Goal: Information Seeking & Learning: Learn about a topic

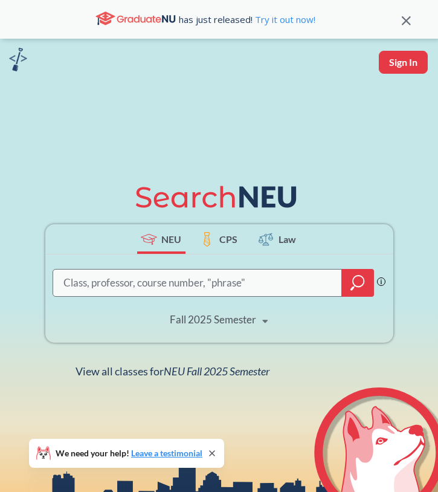
click at [135, 286] on input "search" at bounding box center [197, 283] width 271 height 24
type input "programming language"
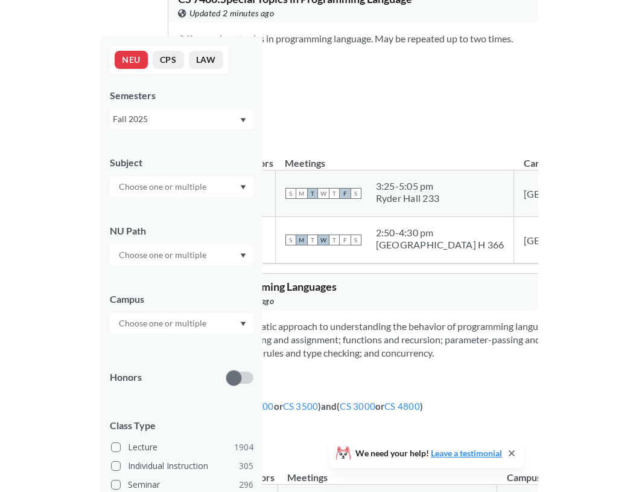
scroll to position [105, 0]
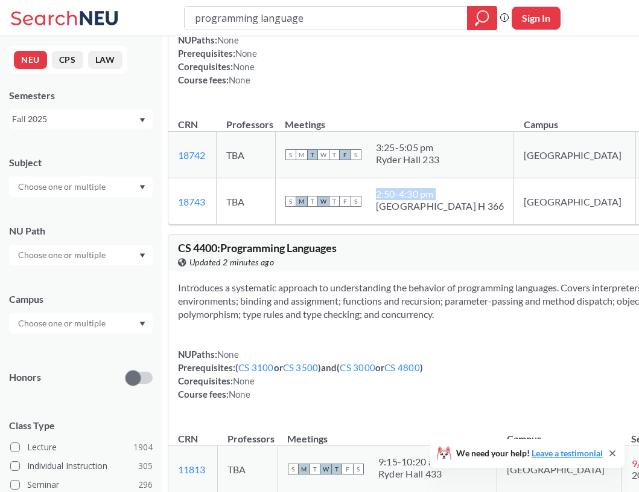
drag, startPoint x: 488, startPoint y: 218, endPoint x: 403, endPoint y: 206, distance: 85.4
click at [403, 206] on td "S M T W T F S 2:50 - 4:30 pm [GEOGRAPHIC_DATA] H 366" at bounding box center [394, 201] width 239 height 46
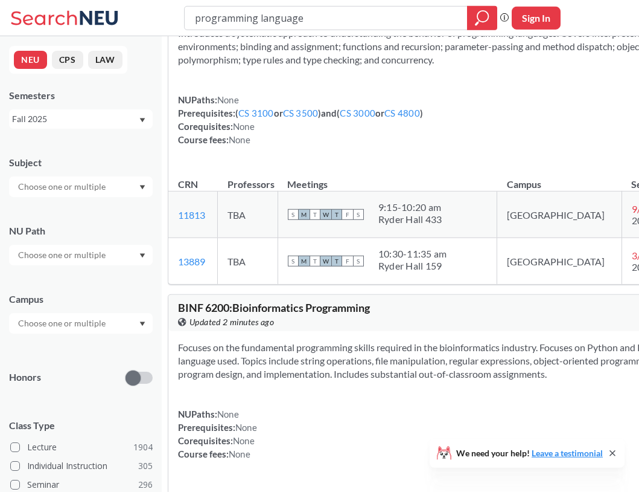
scroll to position [351, 0]
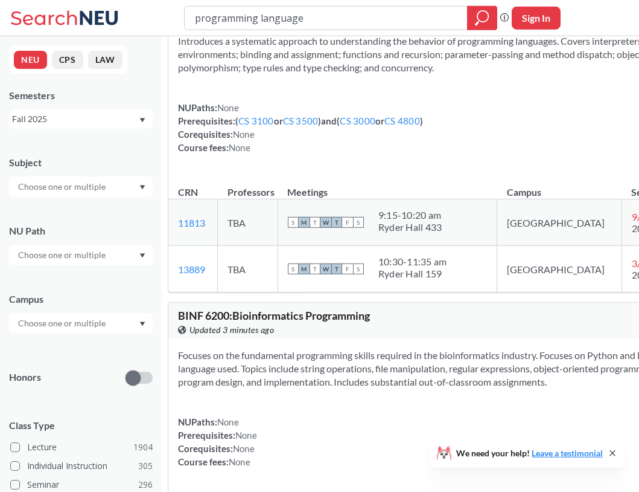
click at [420, 272] on div "Ryder Hall 159" at bounding box center [413, 274] width 69 height 12
